Goal: Navigation & Orientation: Find specific page/section

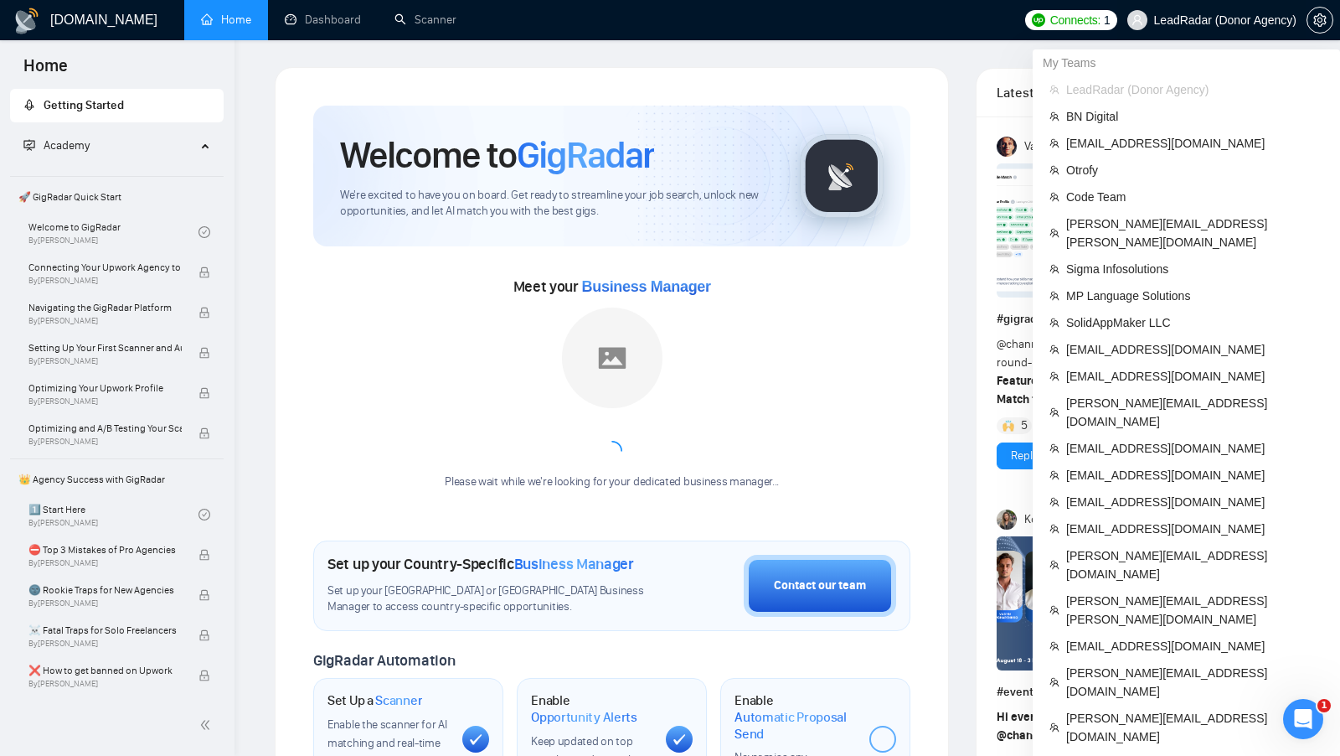
scroll to position [596, 0]
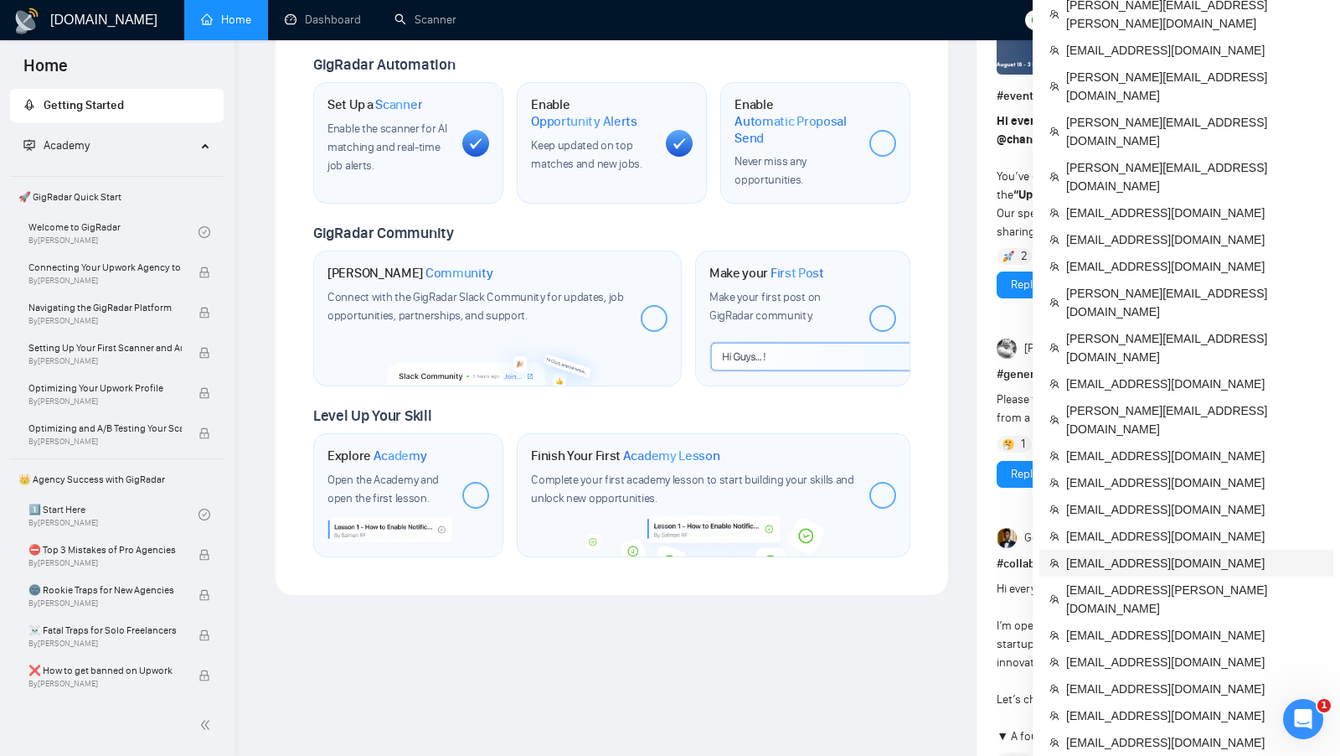
click at [1102, 554] on span "[EMAIL_ADDRESS][DOMAIN_NAME]" at bounding box center [1194, 563] width 257 height 18
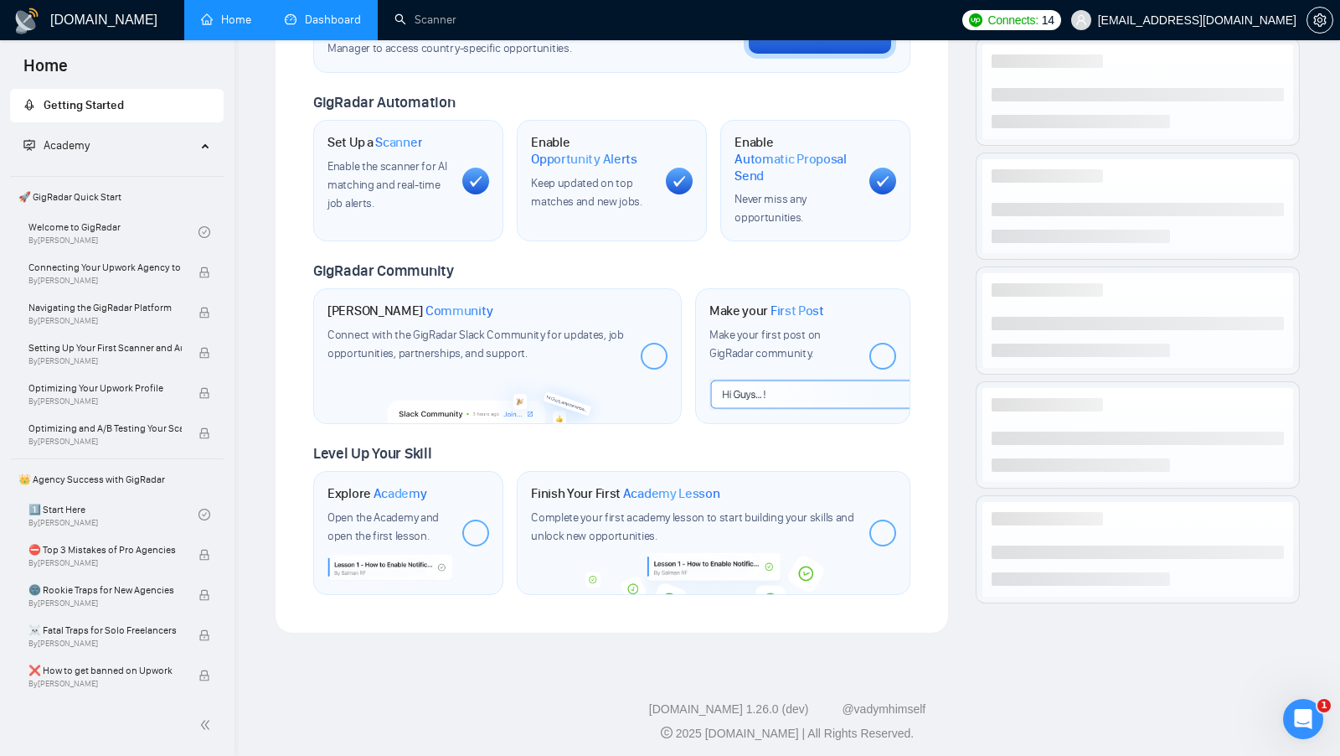
scroll to position [529, 0]
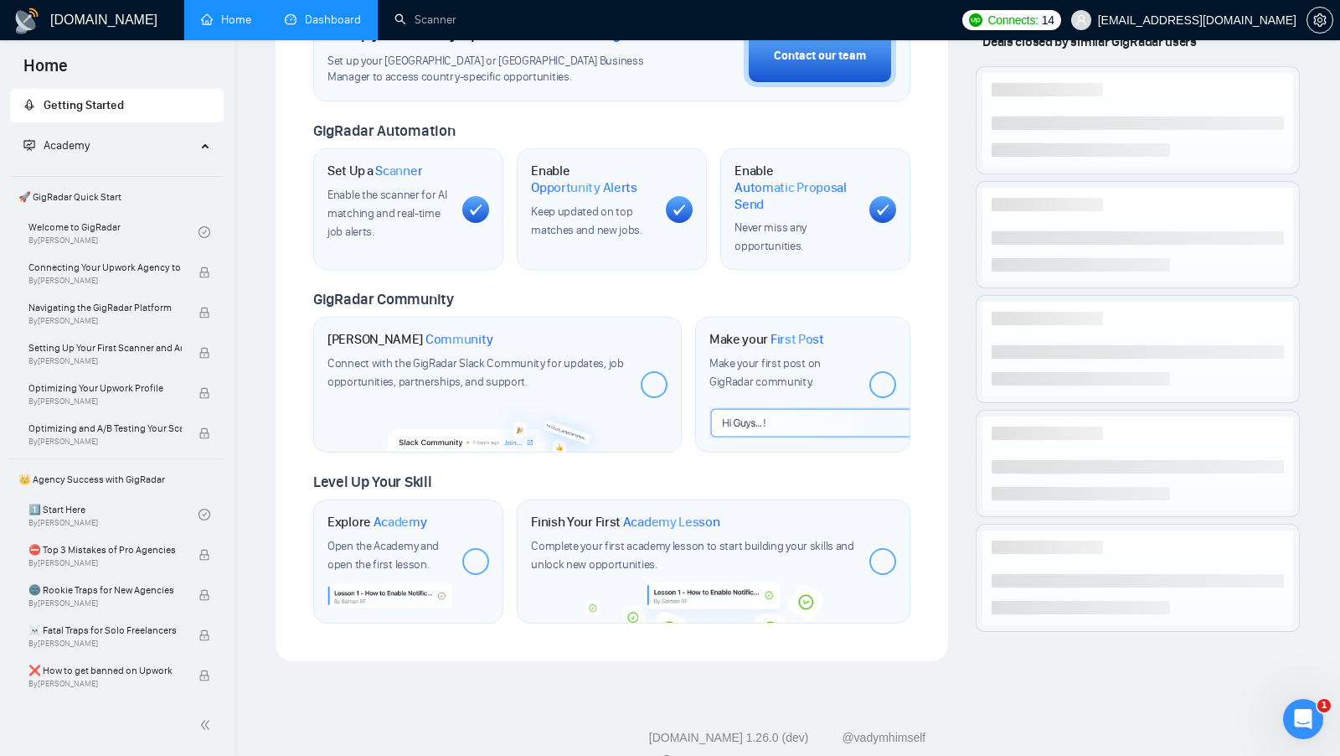
click at [297, 15] on link "Dashboard" at bounding box center [323, 20] width 76 height 14
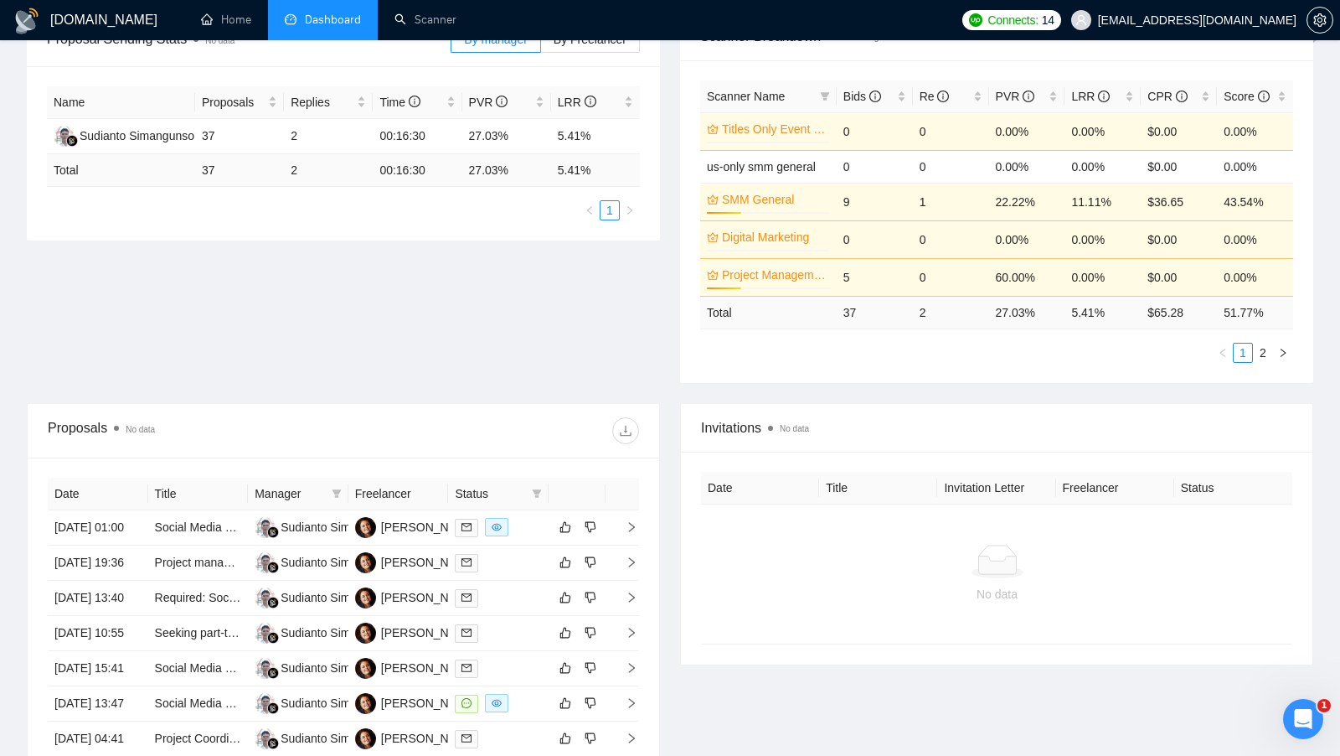
scroll to position [349, 0]
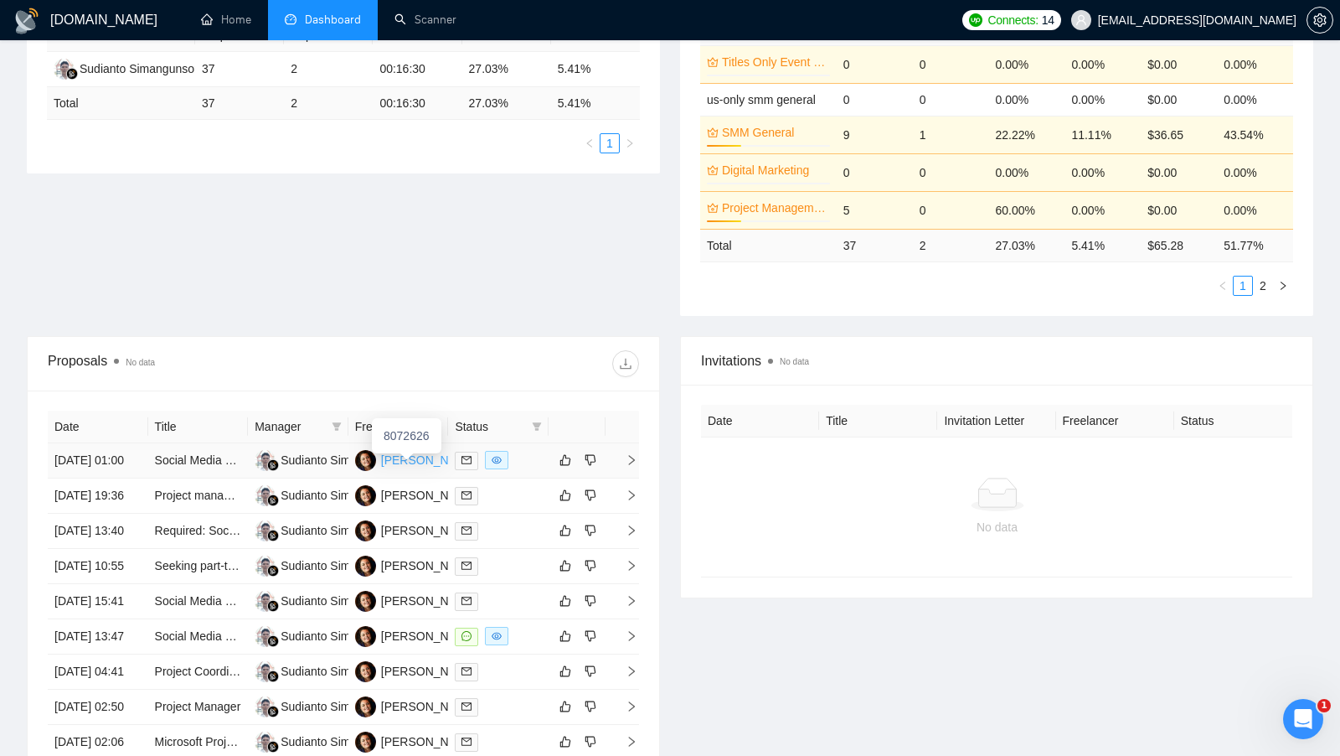
click at [426, 467] on div "[PERSON_NAME]" at bounding box center [429, 460] width 96 height 18
